Goal: Information Seeking & Learning: Learn about a topic

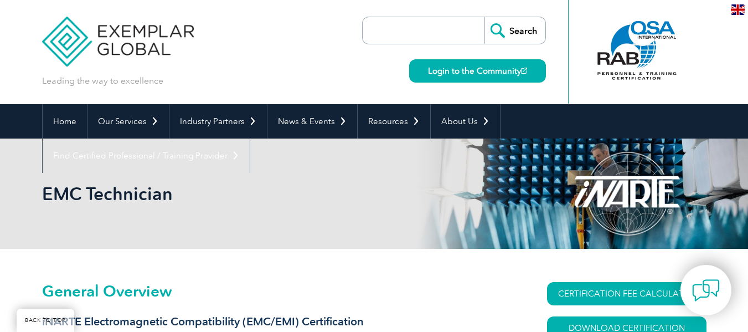
scroll to position [183, 0]
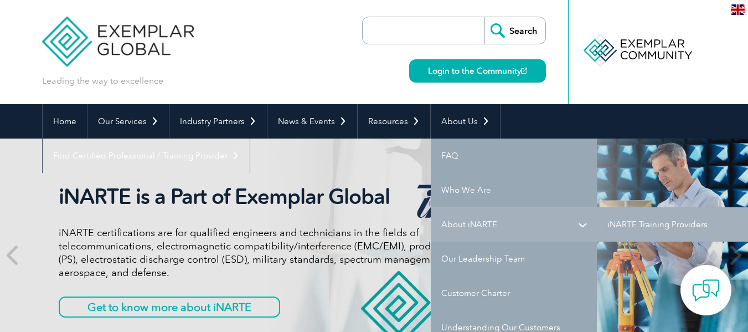
click at [464, 220] on link "About iNARTE" at bounding box center [514, 224] width 166 height 34
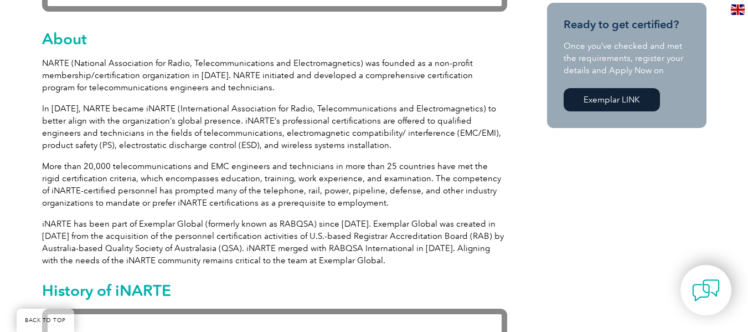
scroll to position [598, 0]
